Goal: Task Accomplishment & Management: Use online tool/utility

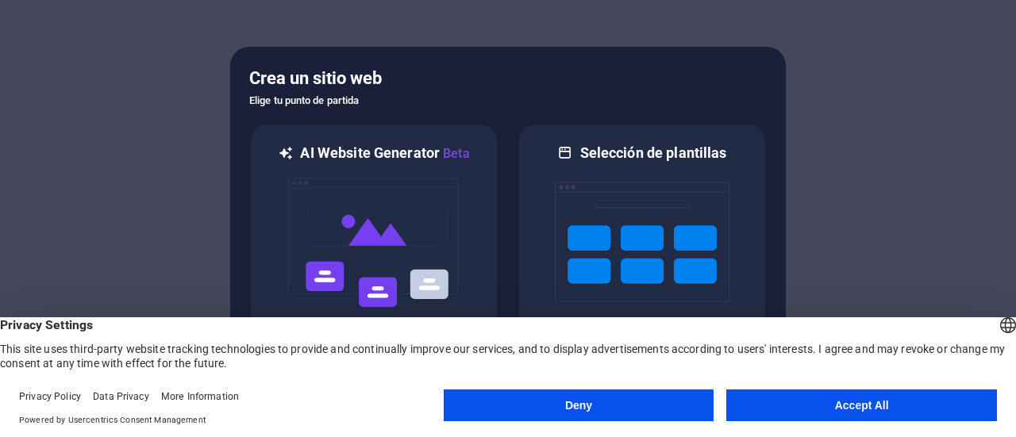
click at [834, 412] on button "Accept All" at bounding box center [861, 406] width 271 height 32
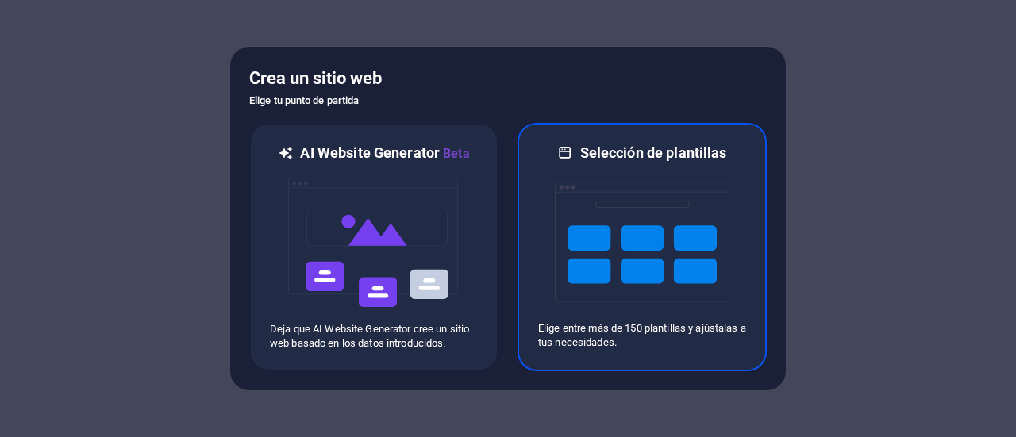
click at [603, 282] on img at bounding box center [642, 242] width 175 height 159
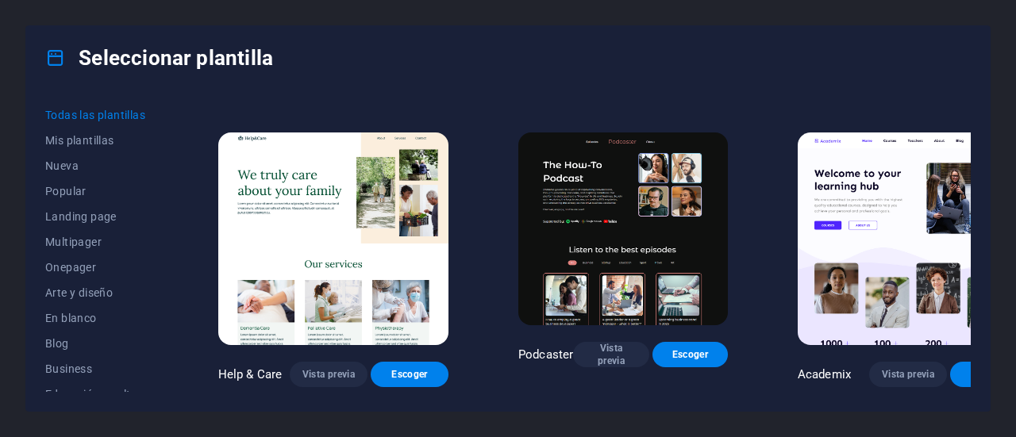
scroll to position [873, 0]
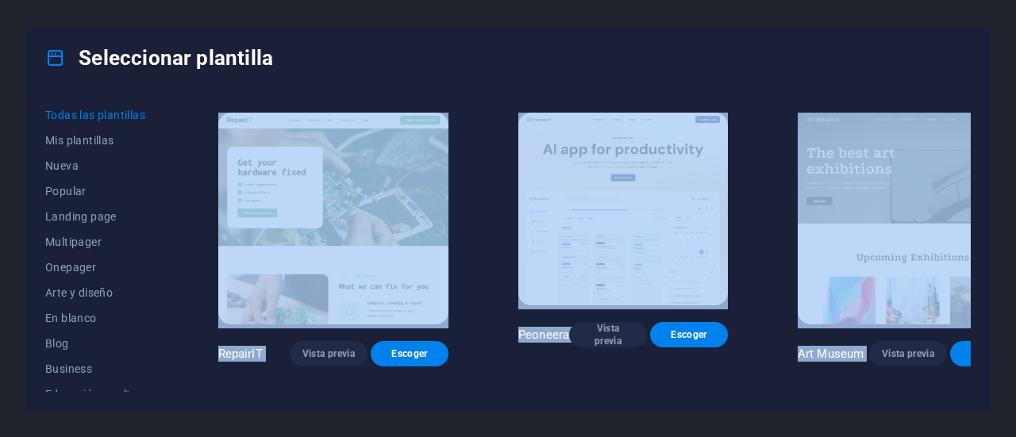
drag, startPoint x: 972, startPoint y: 118, endPoint x: 974, endPoint y: 69, distance: 49.3
click at [974, 69] on div "Seleccionar plantilla Todas las plantillas Mis plantillas Nueva Popular Landing…" at bounding box center [507, 218] width 965 height 387
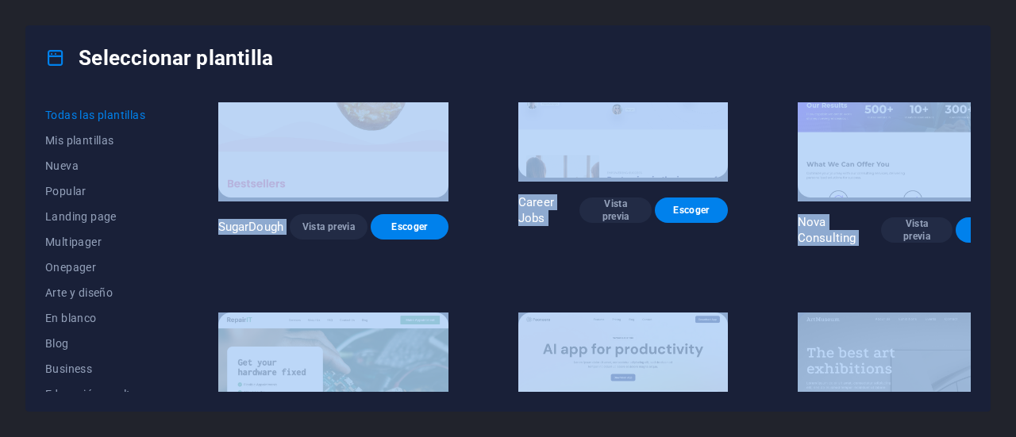
scroll to position [0, 0]
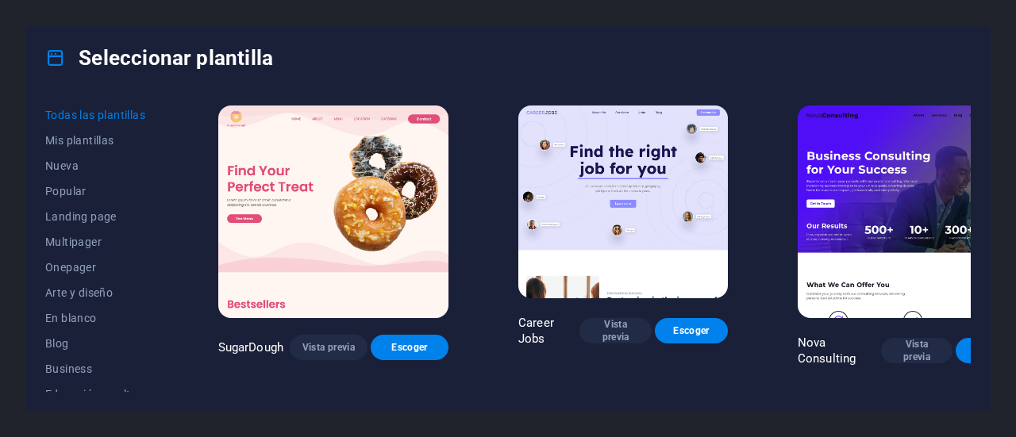
click at [896, 29] on div "Seleccionar plantilla" at bounding box center [508, 58] width 964 height 64
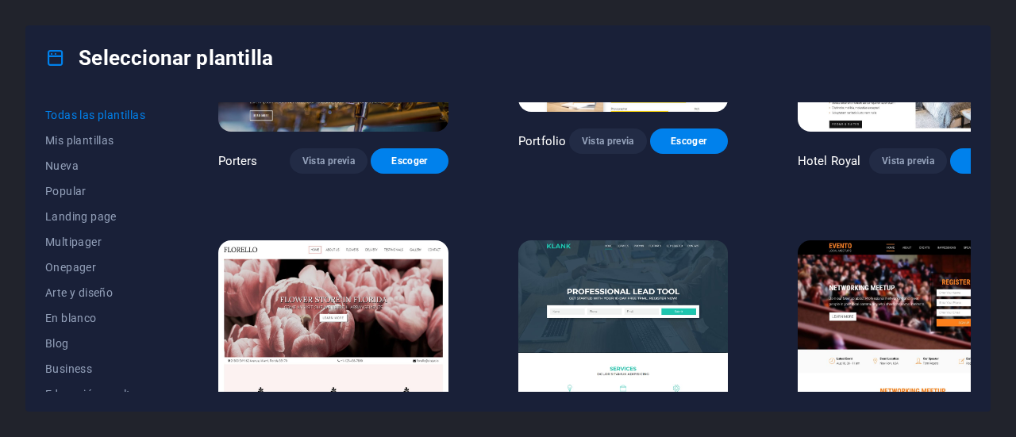
scroll to position [12001, 0]
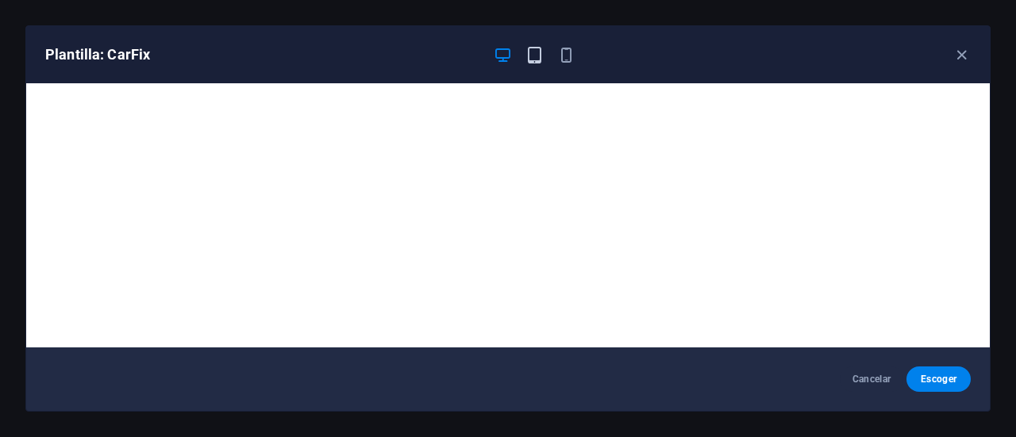
click at [536, 48] on icon "button" at bounding box center [535, 55] width 18 height 18
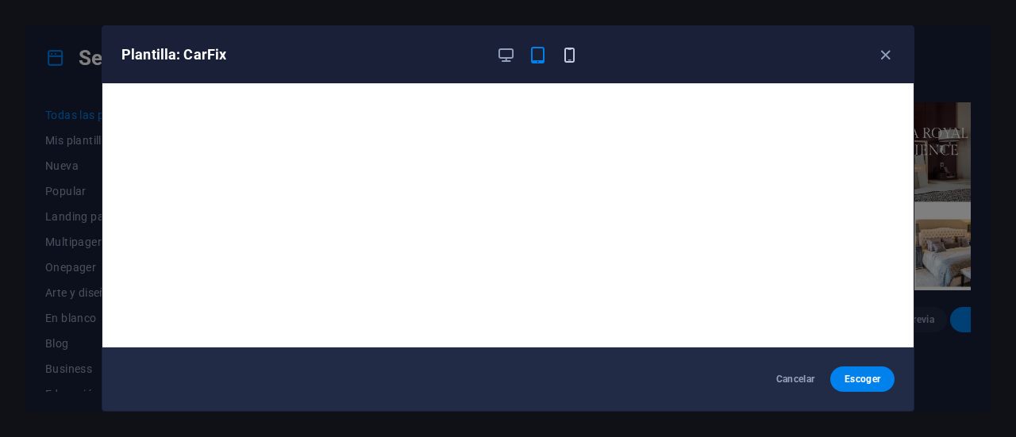
click at [559, 53] on div at bounding box center [537, 54] width 83 height 19
click at [564, 56] on icon "button" at bounding box center [570, 55] width 18 height 18
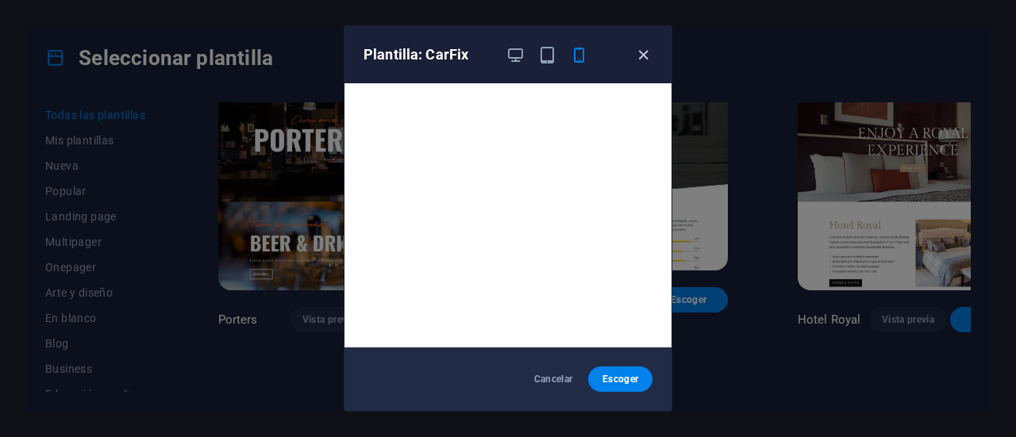
click at [638, 47] on icon "button" at bounding box center [643, 55] width 18 height 18
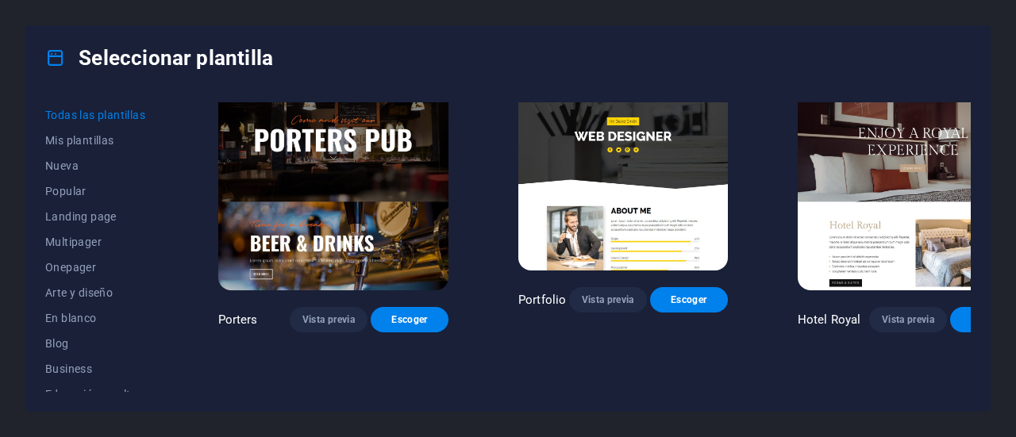
scroll to position [12160, 0]
